Goal: Communication & Community: Answer question/provide support

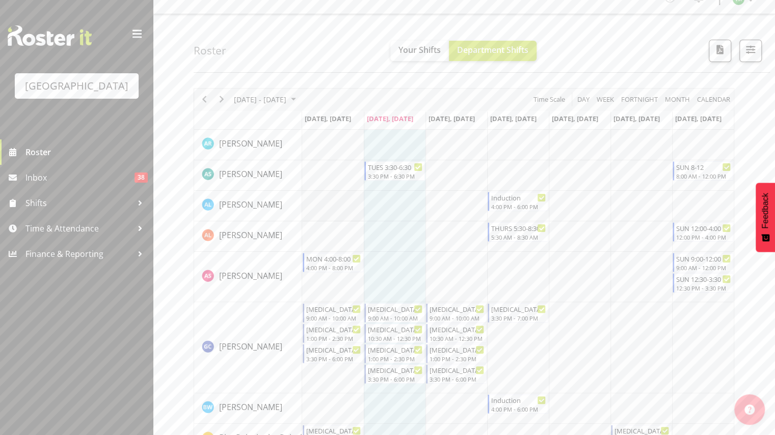
scroll to position [15, 0]
click at [223, 96] on span "Next" at bounding box center [221, 100] width 12 height 13
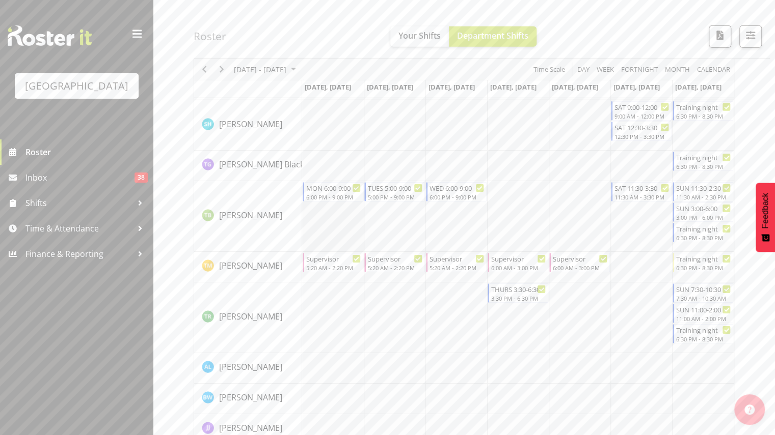
scroll to position [1922, 0]
click at [207, 72] on span "Previous" at bounding box center [204, 69] width 12 height 13
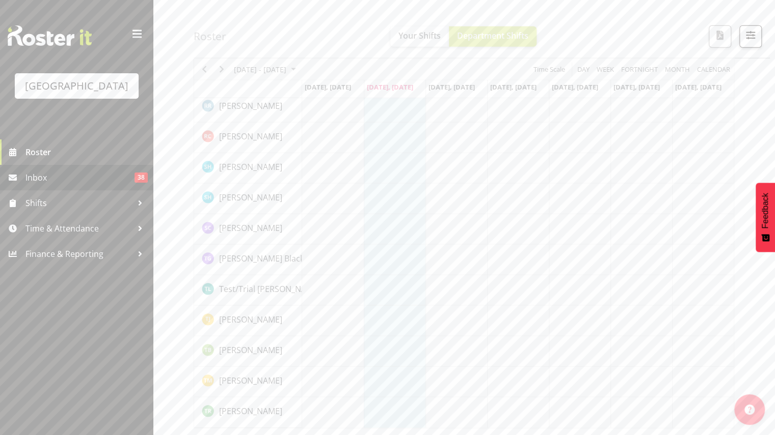
click at [65, 178] on span "Inbox" at bounding box center [79, 177] width 109 height 15
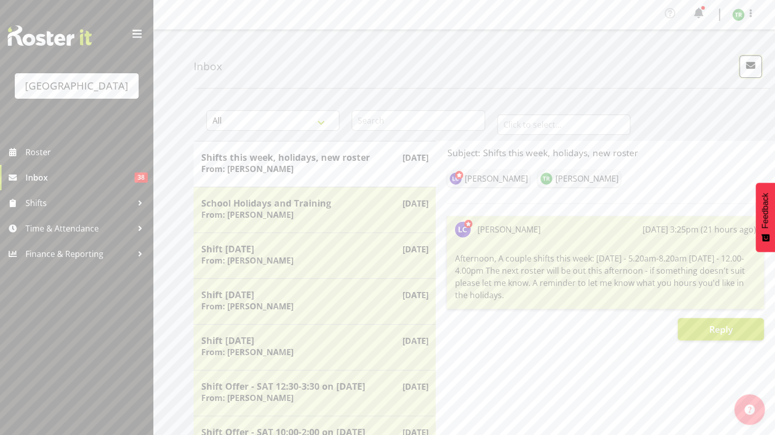
click at [749, 68] on span "button" at bounding box center [749, 65] width 13 height 13
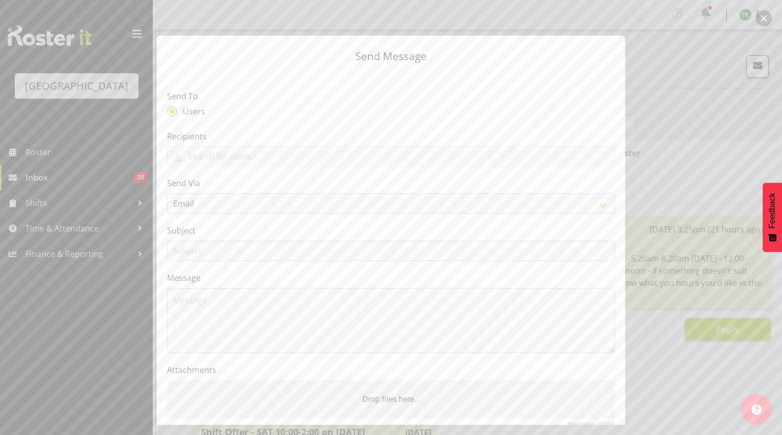
click at [297, 126] on section "Send To Users Recipients Addison Robertson Ajay Smith Alesana Lafoga Alex Sanso…" at bounding box center [391, 262] width 468 height 381
click at [284, 154] on input "text" at bounding box center [391, 157] width 447 height 16
type input "laur"
click at [275, 202] on link "[PERSON_NAME]" at bounding box center [391, 199] width 447 height 18
click at [318, 115] on div "Users" at bounding box center [391, 112] width 448 height 13
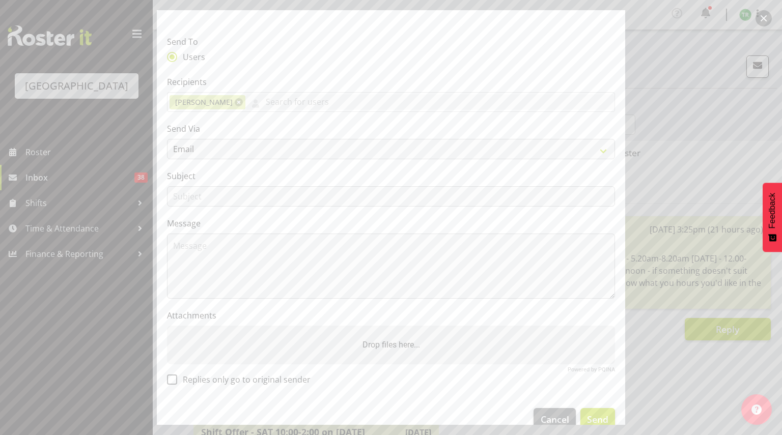
scroll to position [54, 0]
click at [346, 195] on input "text" at bounding box center [391, 196] width 448 height 20
click at [360, 152] on select "Email SMS" at bounding box center [391, 149] width 448 height 20
select select "sms"
click at [167, 139] on select "Email SMS" at bounding box center [391, 149] width 448 height 20
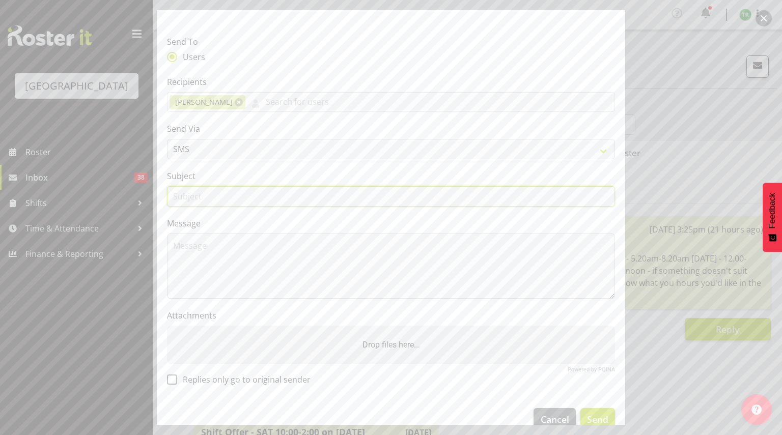
click at [342, 199] on input "text" at bounding box center [391, 196] width 448 height 20
type input "Leave Change"
click at [230, 269] on textarea at bounding box center [391, 266] width 448 height 65
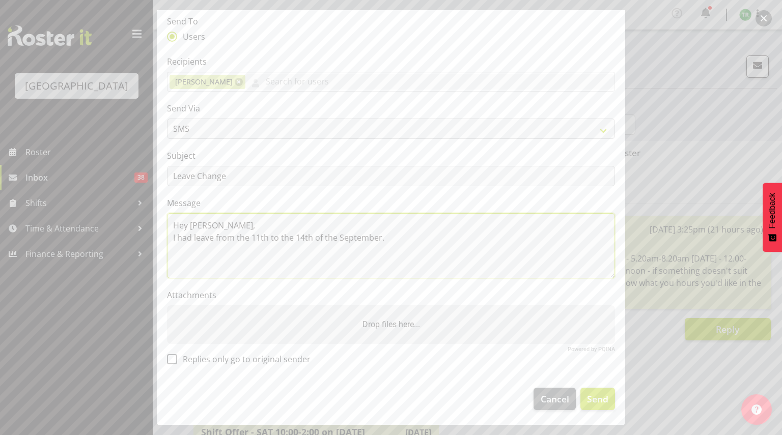
drag, startPoint x: 392, startPoint y: 236, endPoint x: 415, endPoint y: 237, distance: 23.0
click at [415, 237] on textarea "Hey Laurie, I had leave from the 11th to the 14th of the September." at bounding box center [391, 245] width 448 height 65
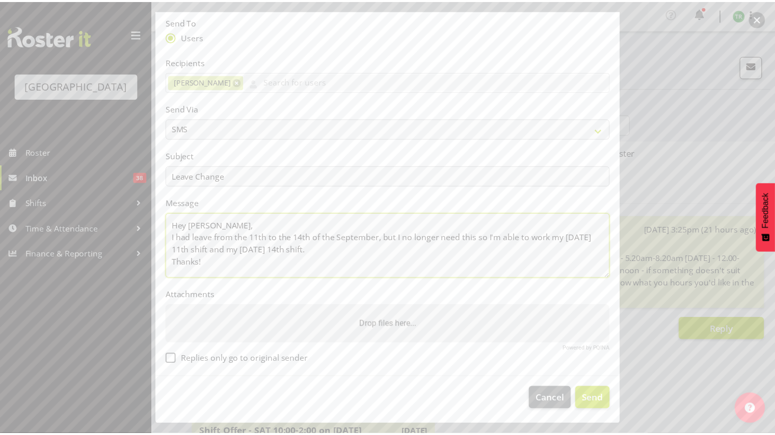
scroll to position [2, 0]
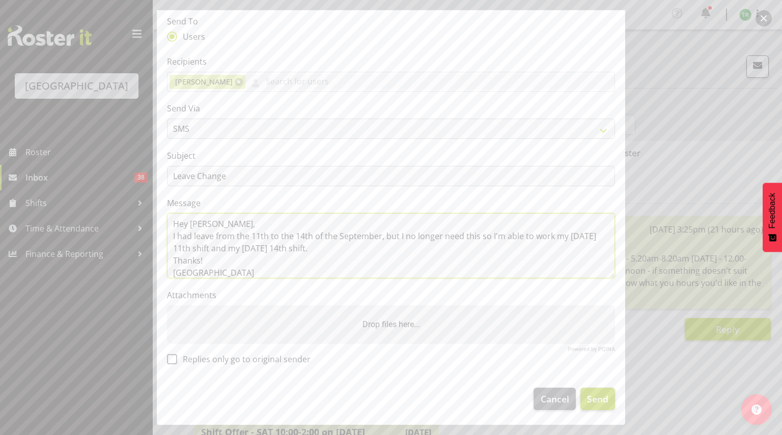
type textarea "Hey Laurie, I had leave from the 11th to the 14th of the September, but I no lo…"
click at [593, 401] on span "Send" at bounding box center [597, 399] width 21 height 13
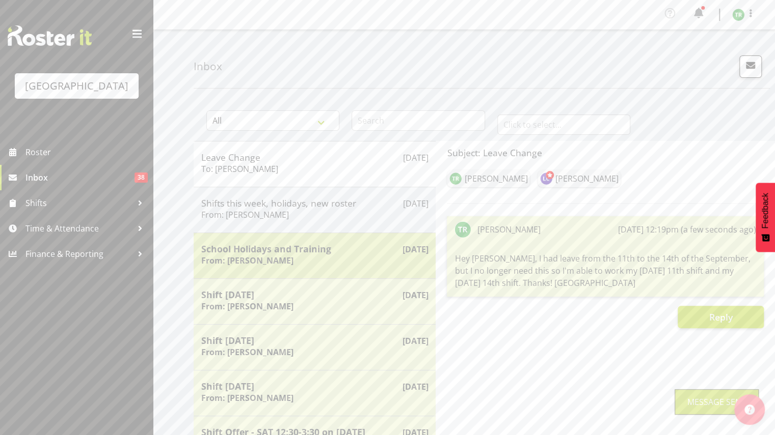
click at [316, 252] on h5 "School Holidays and Training" at bounding box center [314, 248] width 227 height 11
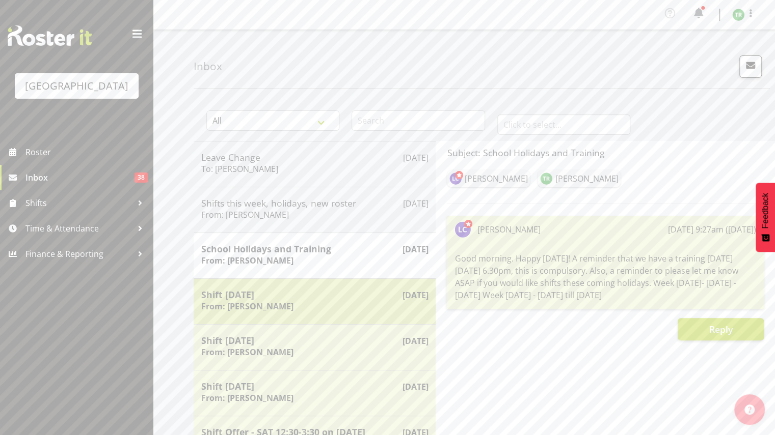
click at [390, 295] on h5 "Shift today" at bounding box center [314, 294] width 227 height 11
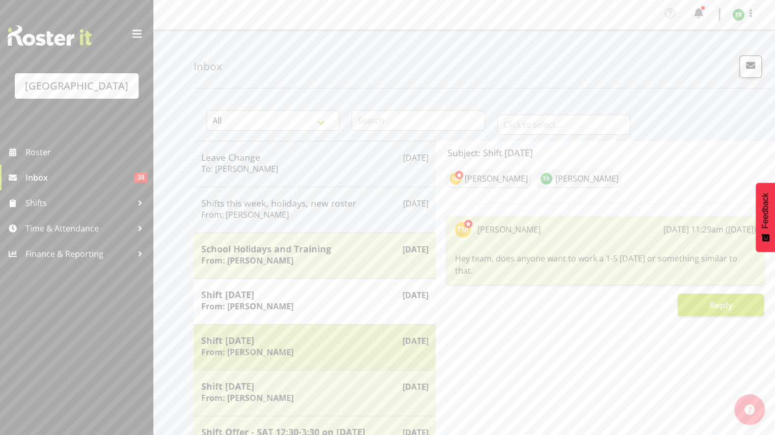
click at [351, 356] on div "Shift tomorrow From: Laurie Cook" at bounding box center [314, 347] width 227 height 25
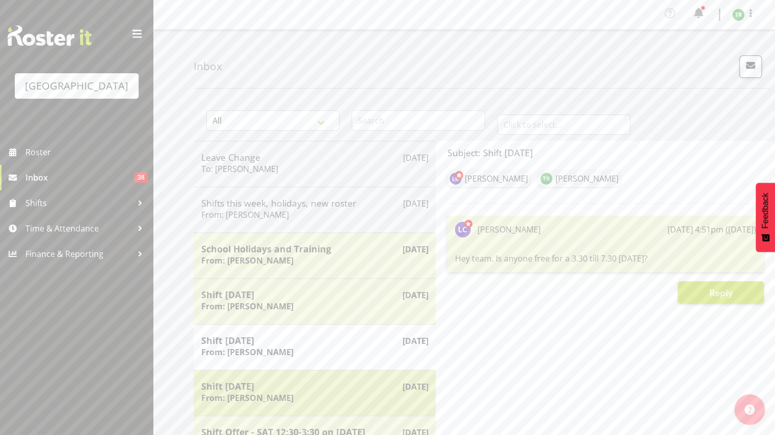
click at [360, 409] on div "Aug 26th Shift today From: Laurie Cook" at bounding box center [315, 393] width 242 height 46
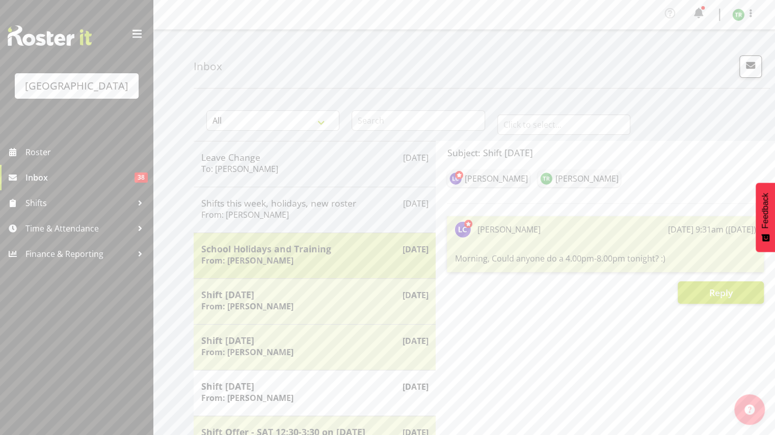
click at [360, 258] on div "School Holidays and Training From: Laurie Cook" at bounding box center [314, 255] width 227 height 25
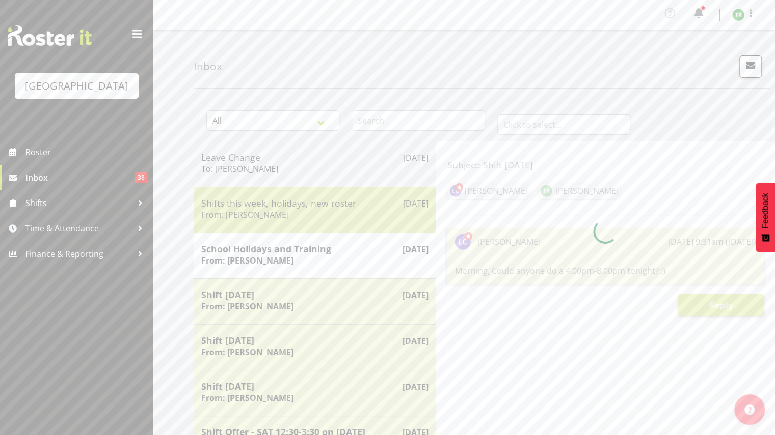
click at [346, 189] on div "Sep 1st Shifts this week, holidays, new roster From: Laurie Cook" at bounding box center [315, 210] width 242 height 46
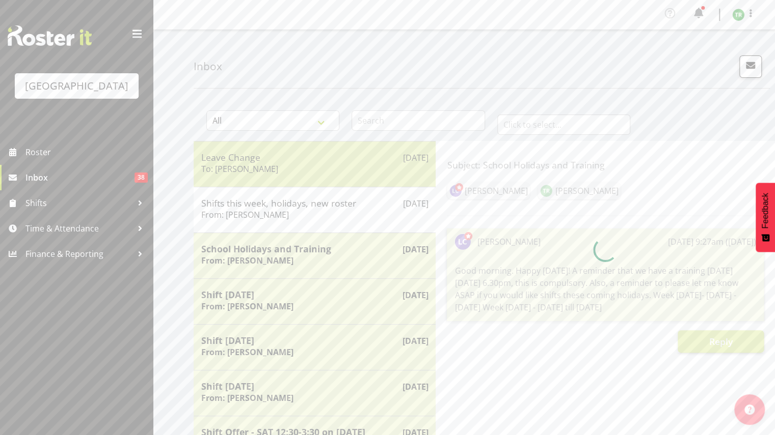
click at [335, 169] on div "Leave Change To: Laurie Cook" at bounding box center [314, 164] width 227 height 25
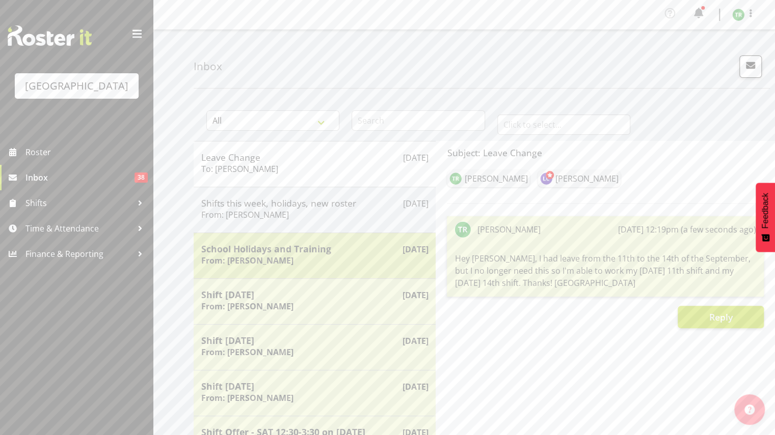
click at [270, 262] on h6 "From: Laurie Cook" at bounding box center [247, 261] width 92 height 10
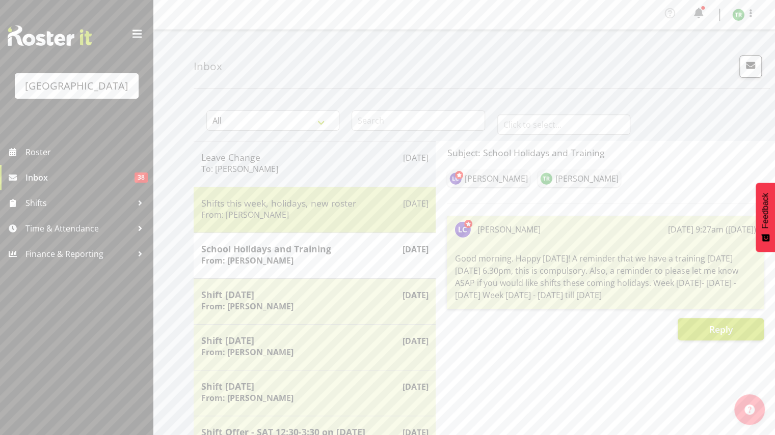
click at [283, 230] on div "Sep 1st Shifts this week, holidays, new roster From: Laurie Cook" at bounding box center [315, 210] width 242 height 46
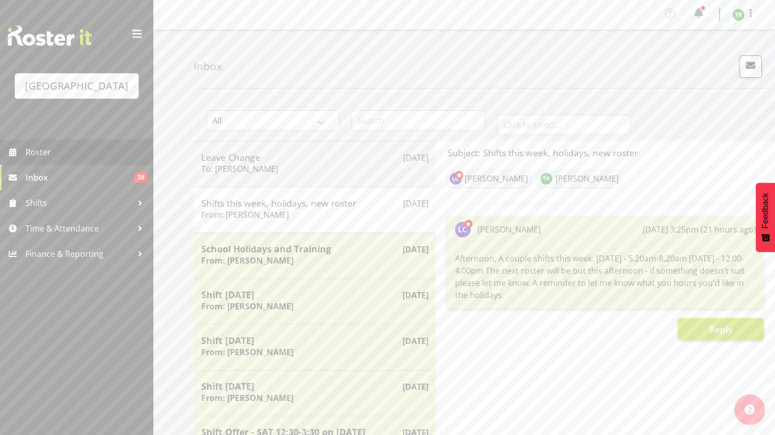
click at [84, 148] on span "Roster" at bounding box center [86, 152] width 122 height 15
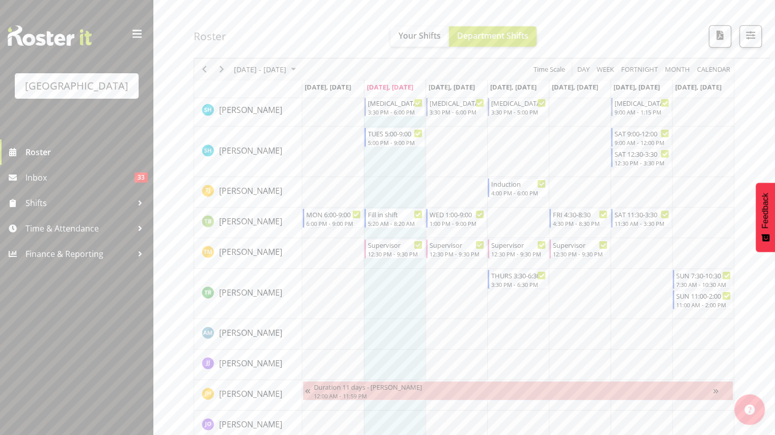
scroll to position [1866, 0]
click at [222, 69] on span "Next" at bounding box center [221, 69] width 12 height 13
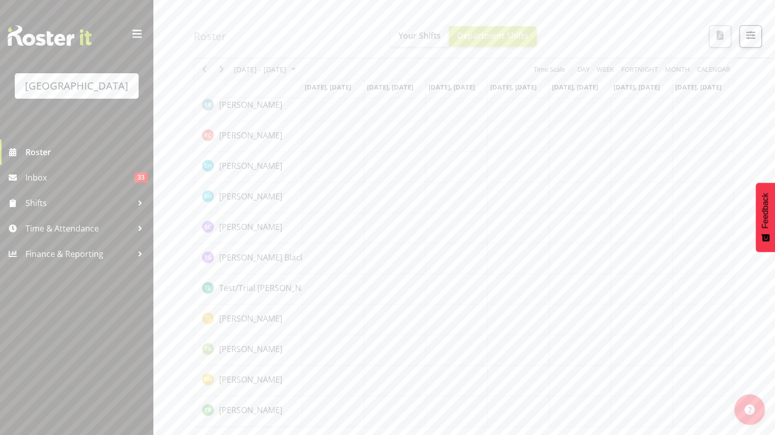
scroll to position [1520, 0]
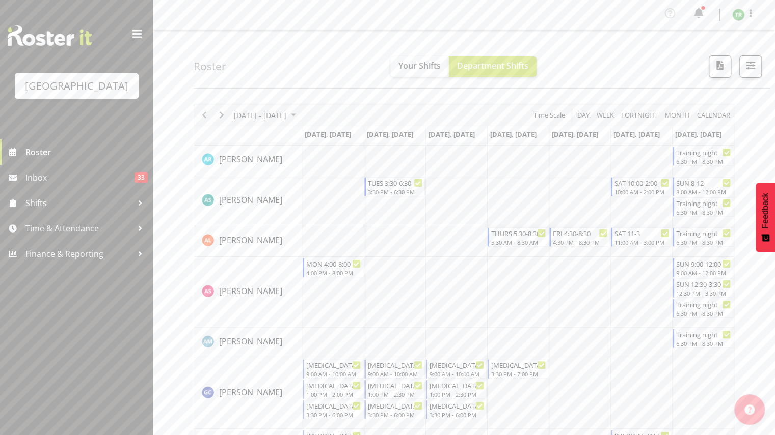
scroll to position [3, 0]
click at [225, 112] on span "Next" at bounding box center [221, 112] width 12 height 13
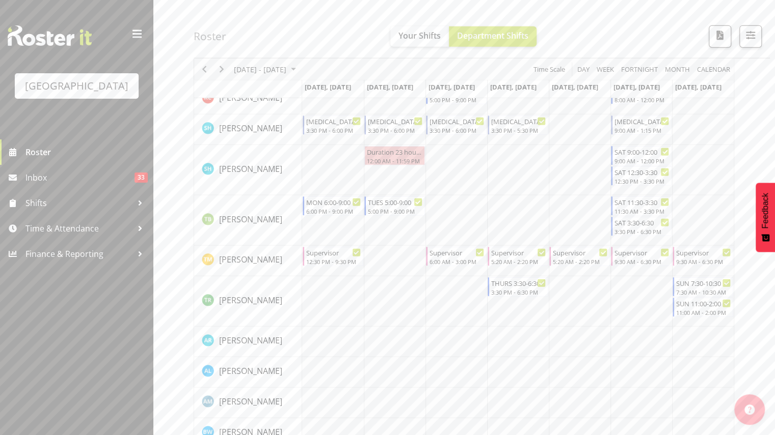
scroll to position [1485, 0]
